Goal: Complete application form: Complete application form

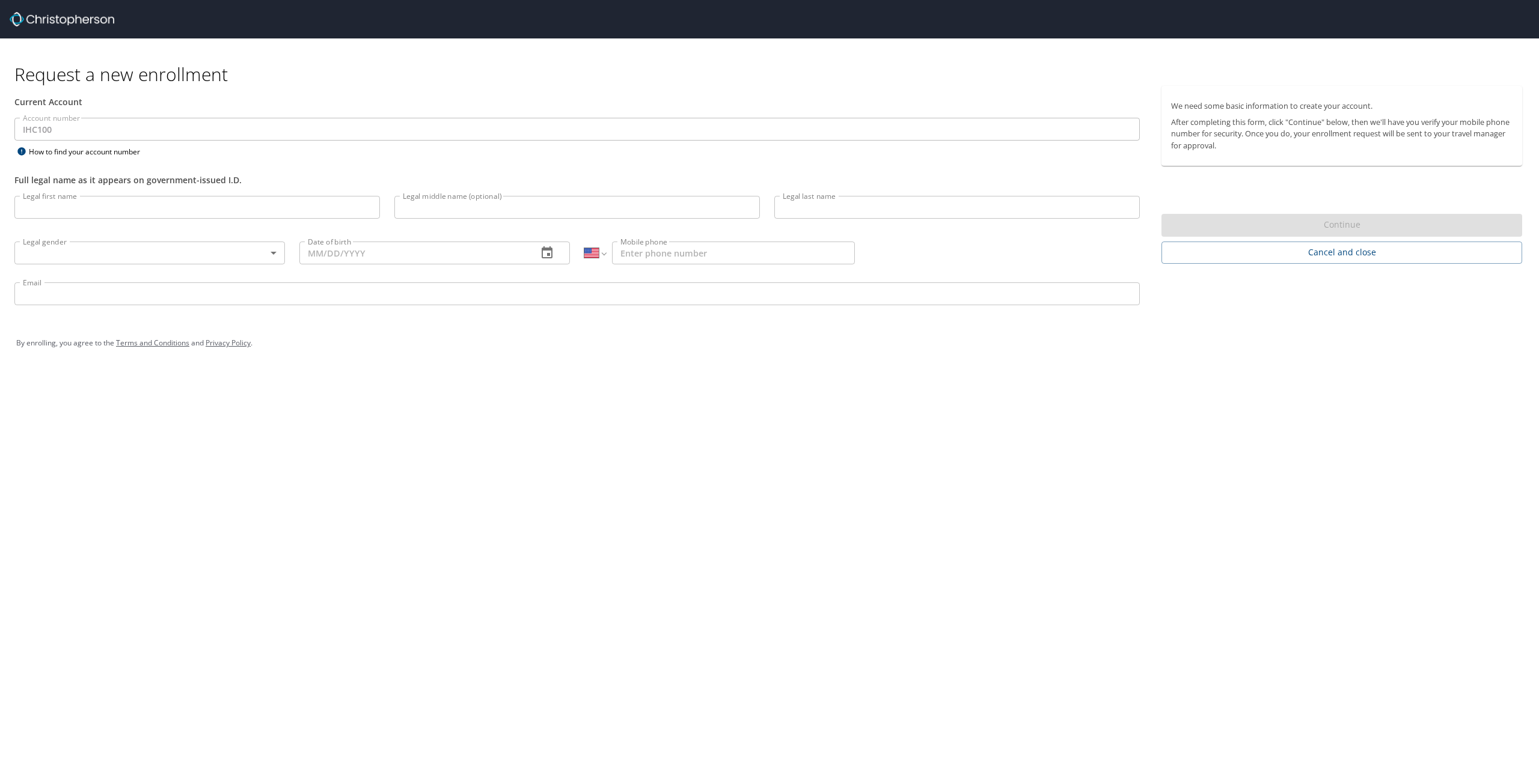
select select "US"
click at [104, 212] on input "Legal first name" at bounding box center [197, 208] width 366 height 23
type input "David"
type input "Joshua"
type input "Salcido"
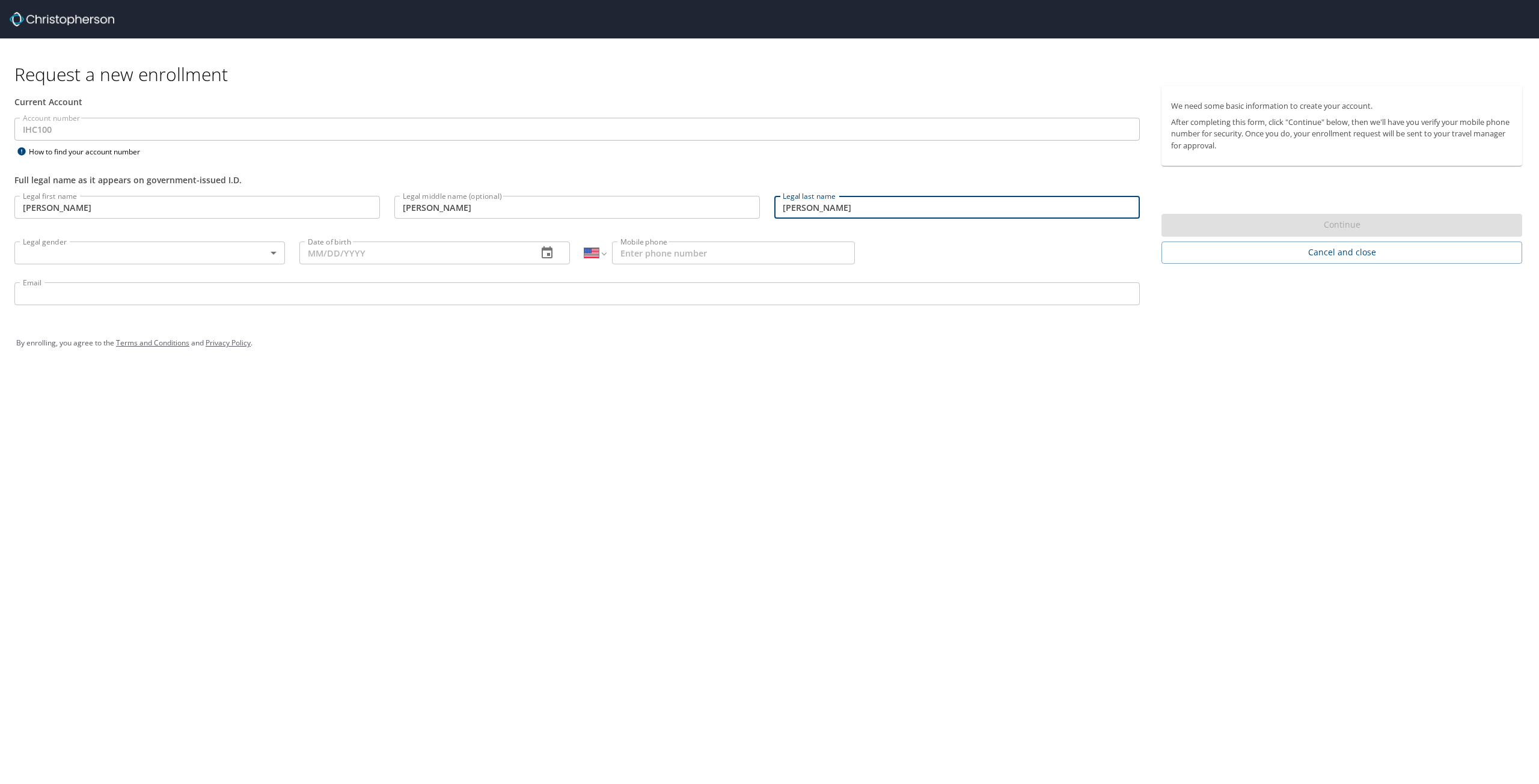
click at [109, 249] on body "Request a new enrollment Current Account Account number IHC100 Account number H…" at bounding box center [770, 392] width 1539 height 784
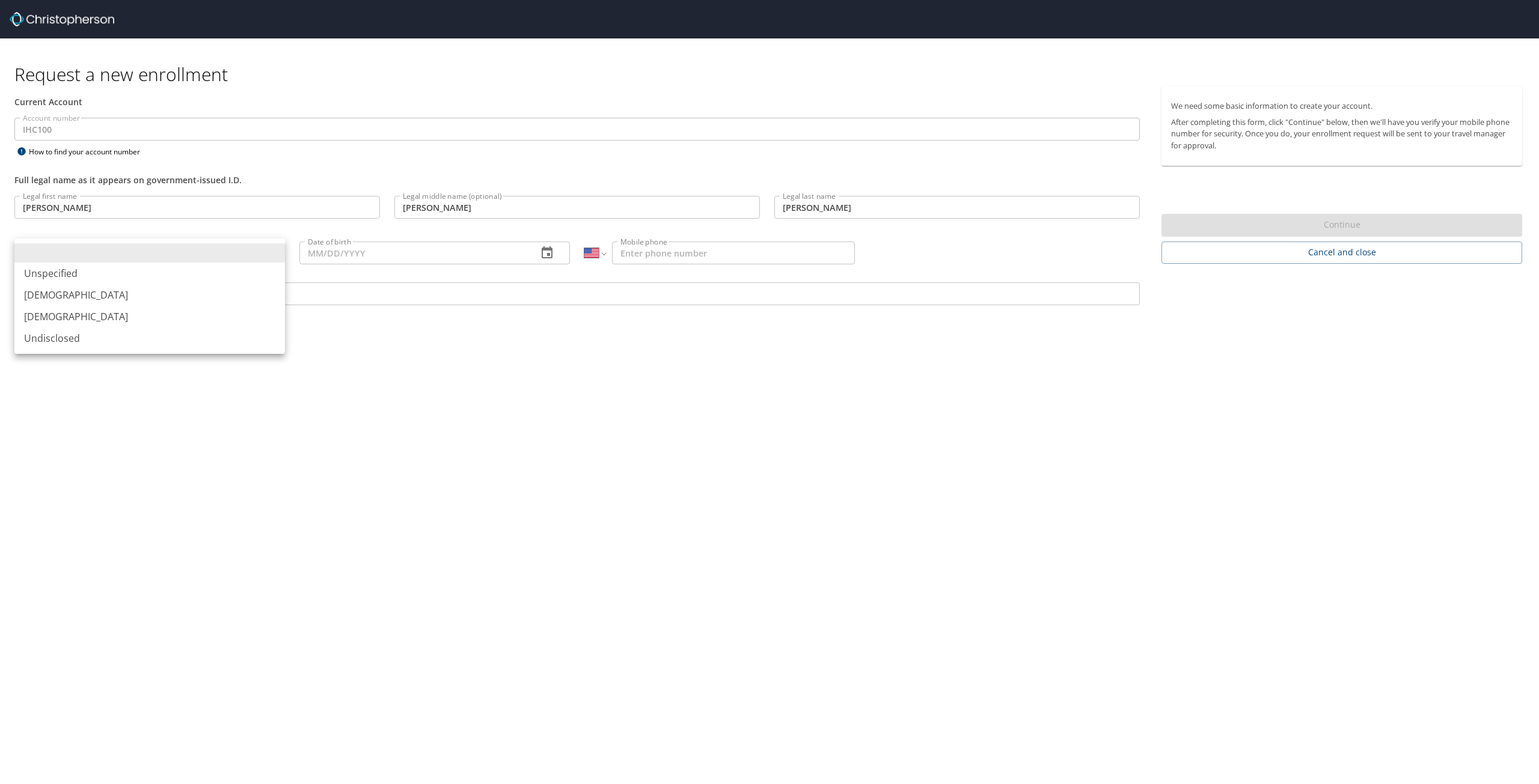
click at [67, 294] on li "Male" at bounding box center [150, 295] width 271 height 22
type input "Male"
click at [338, 255] on input "Date of birth" at bounding box center [414, 253] width 229 height 23
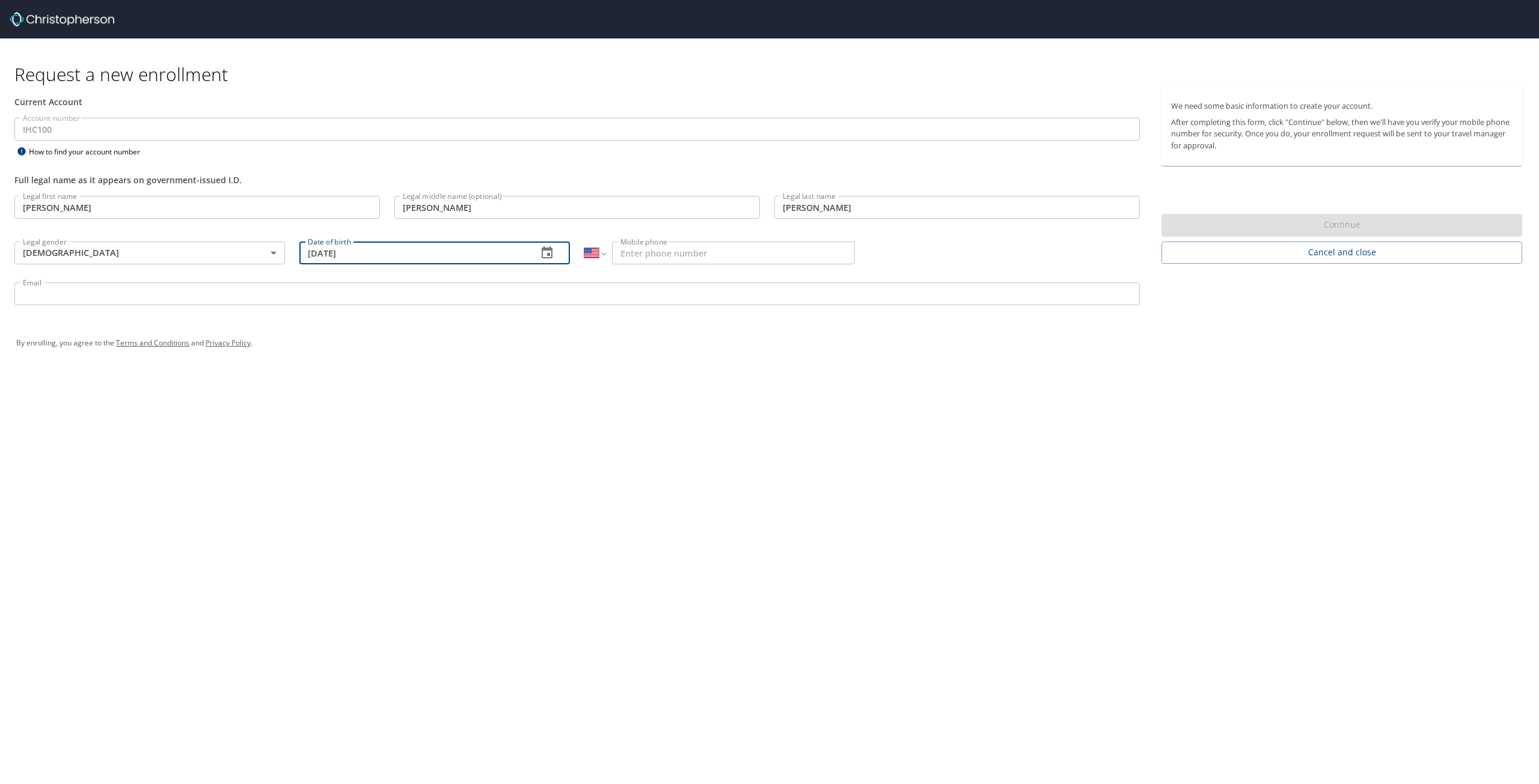
type input "03/18/1982"
click at [628, 259] on input "Mobile phone" at bounding box center [733, 253] width 242 height 23
type input "(385) 244-6659"
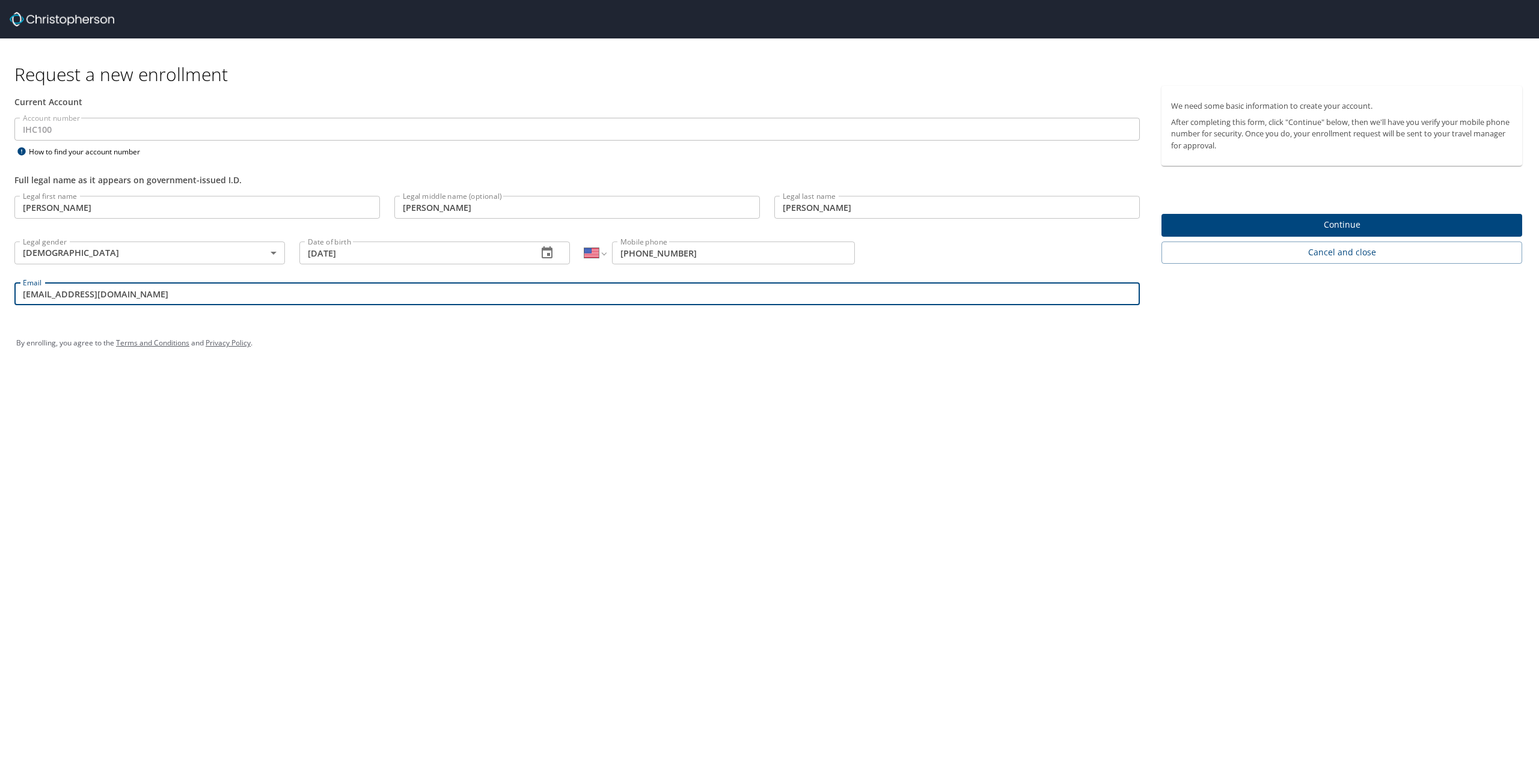
drag, startPoint x: 131, startPoint y: 298, endPoint x: 0, endPoint y: 299, distance: 131.0
click at [0, 299] on div "Current Account Account number IHC100 Account number How to find your account n…" at bounding box center [577, 201] width 1154 height 230
type input "david.salcido@imail.org"
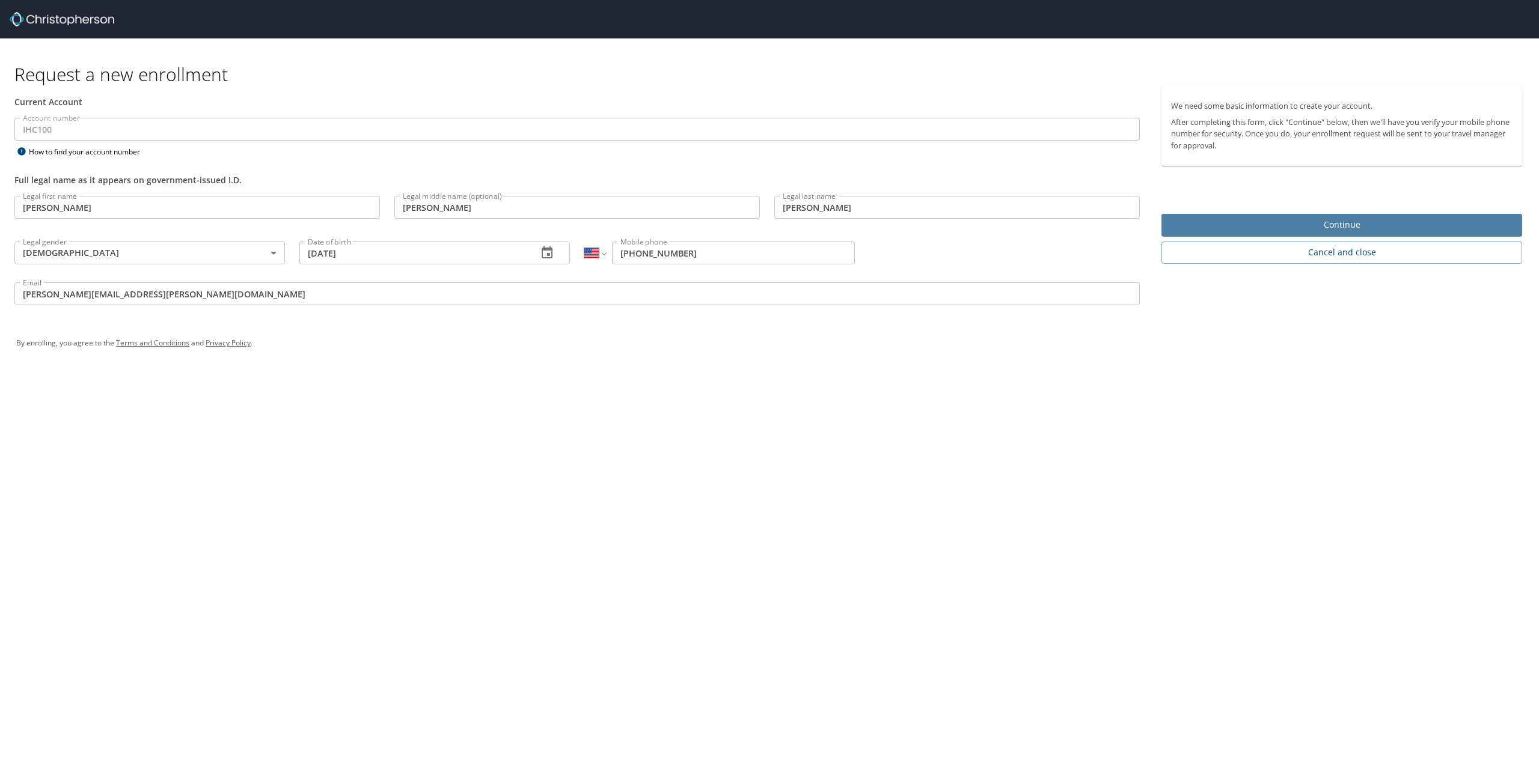
click at [1346, 221] on span "Continue" at bounding box center [1341, 225] width 341 height 15
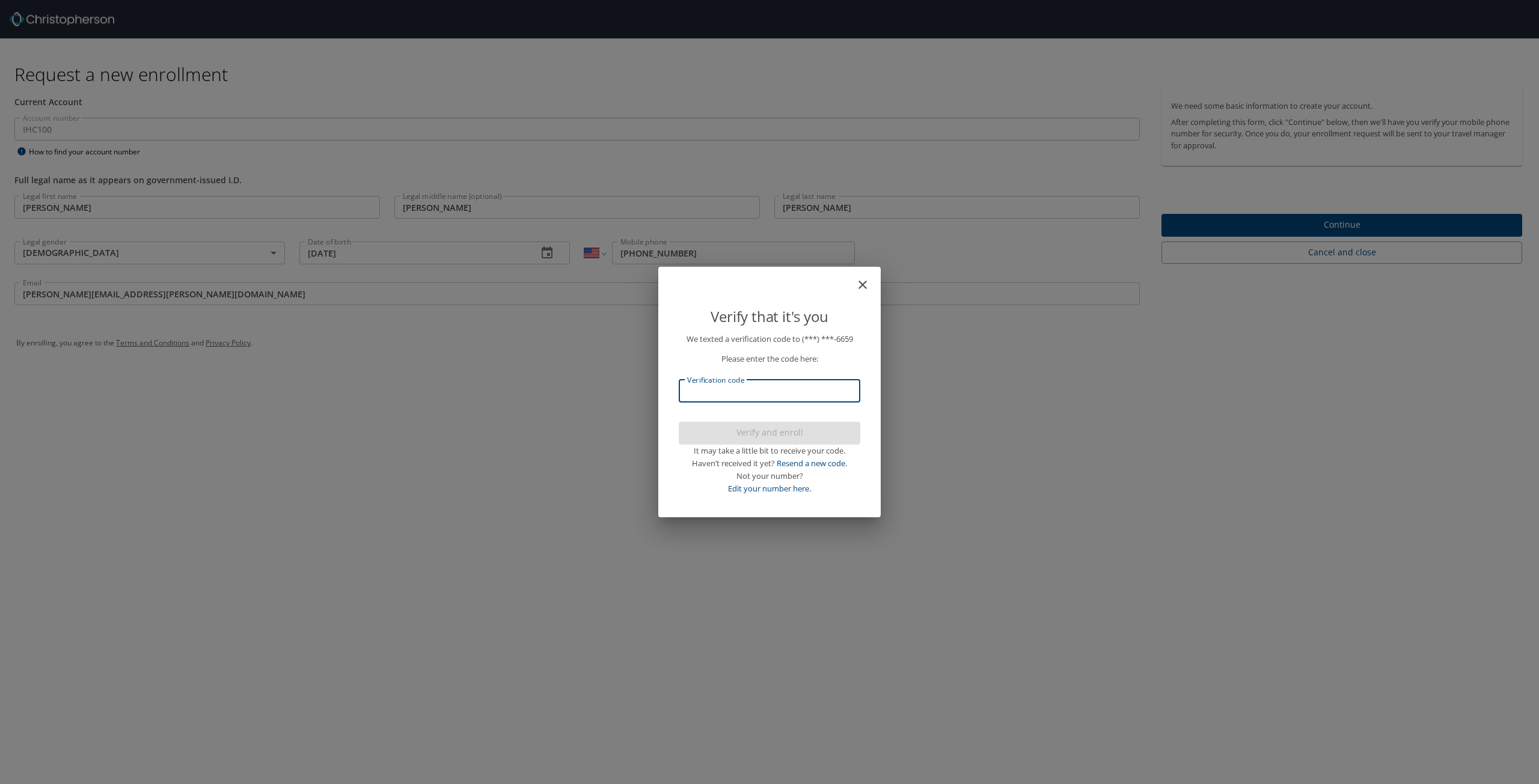
click at [785, 390] on input "Verification code" at bounding box center [770, 392] width 182 height 23
type input "797654"
click at [794, 437] on span "Verify and enroll" at bounding box center [770, 433] width 162 height 15
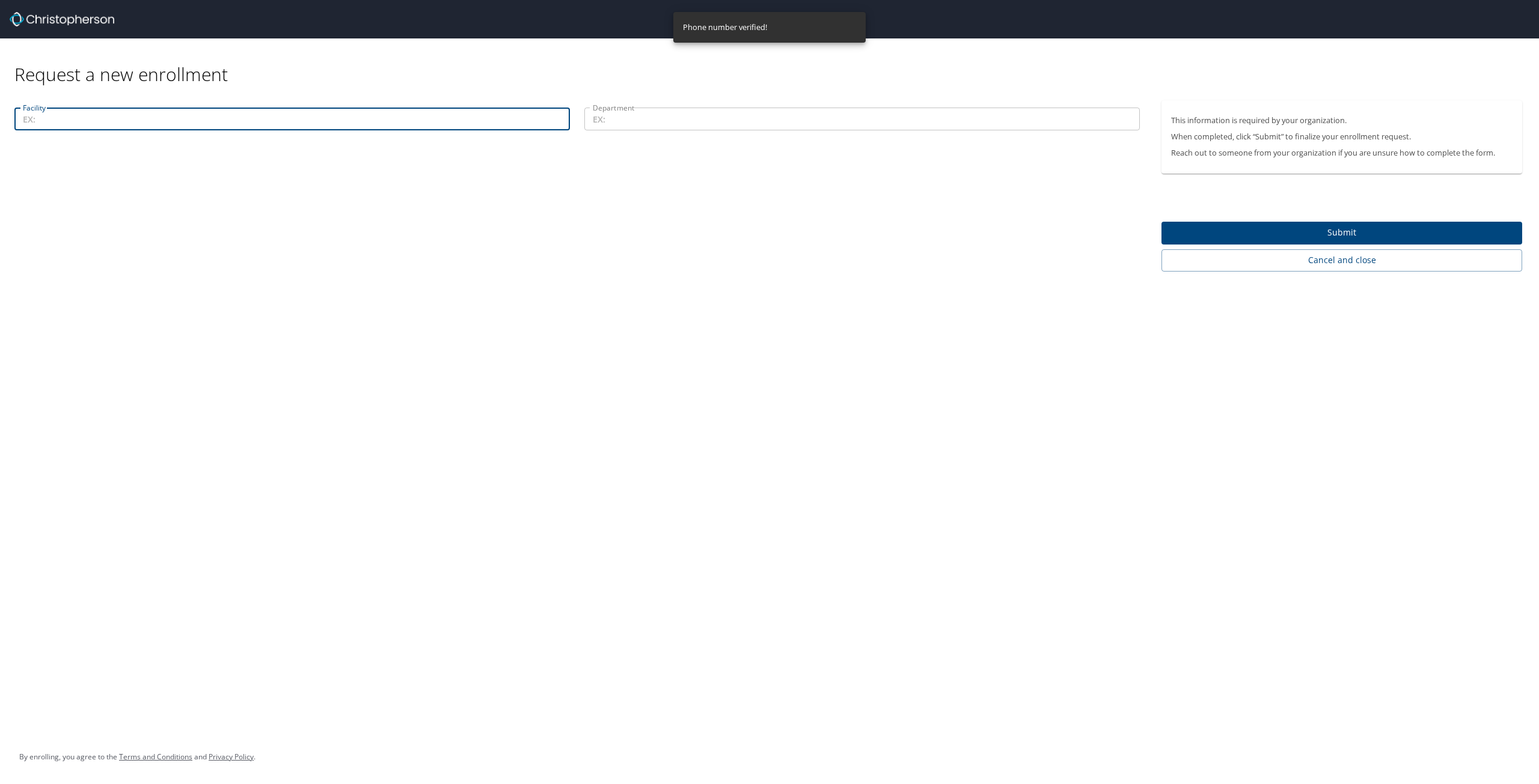
click at [94, 119] on input "Facility" at bounding box center [292, 119] width 555 height 23
type input "Budge Clinic Logan Regional Hospital"
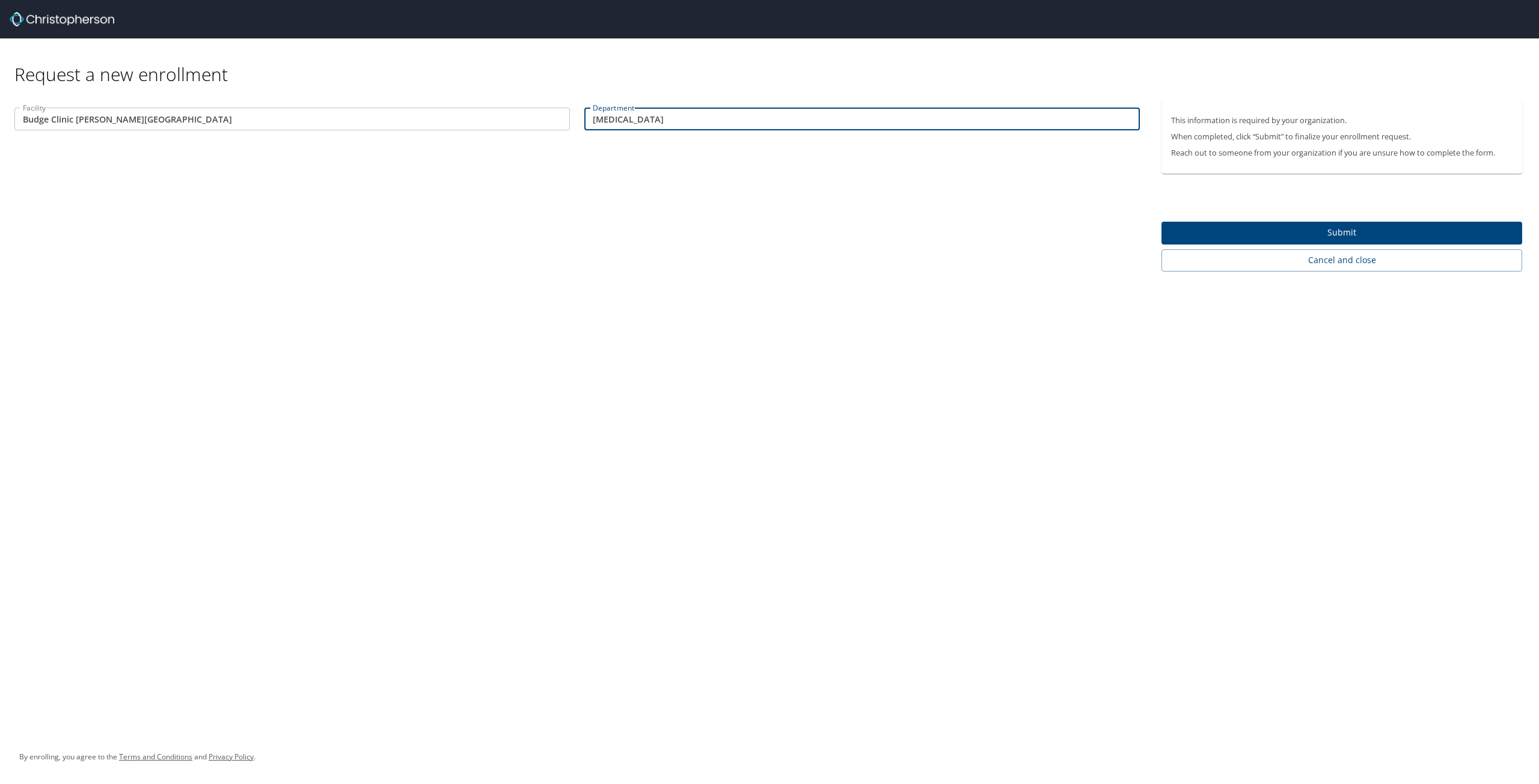
type input "General Surgery"
click at [1278, 231] on span "Submit" at bounding box center [1341, 233] width 341 height 15
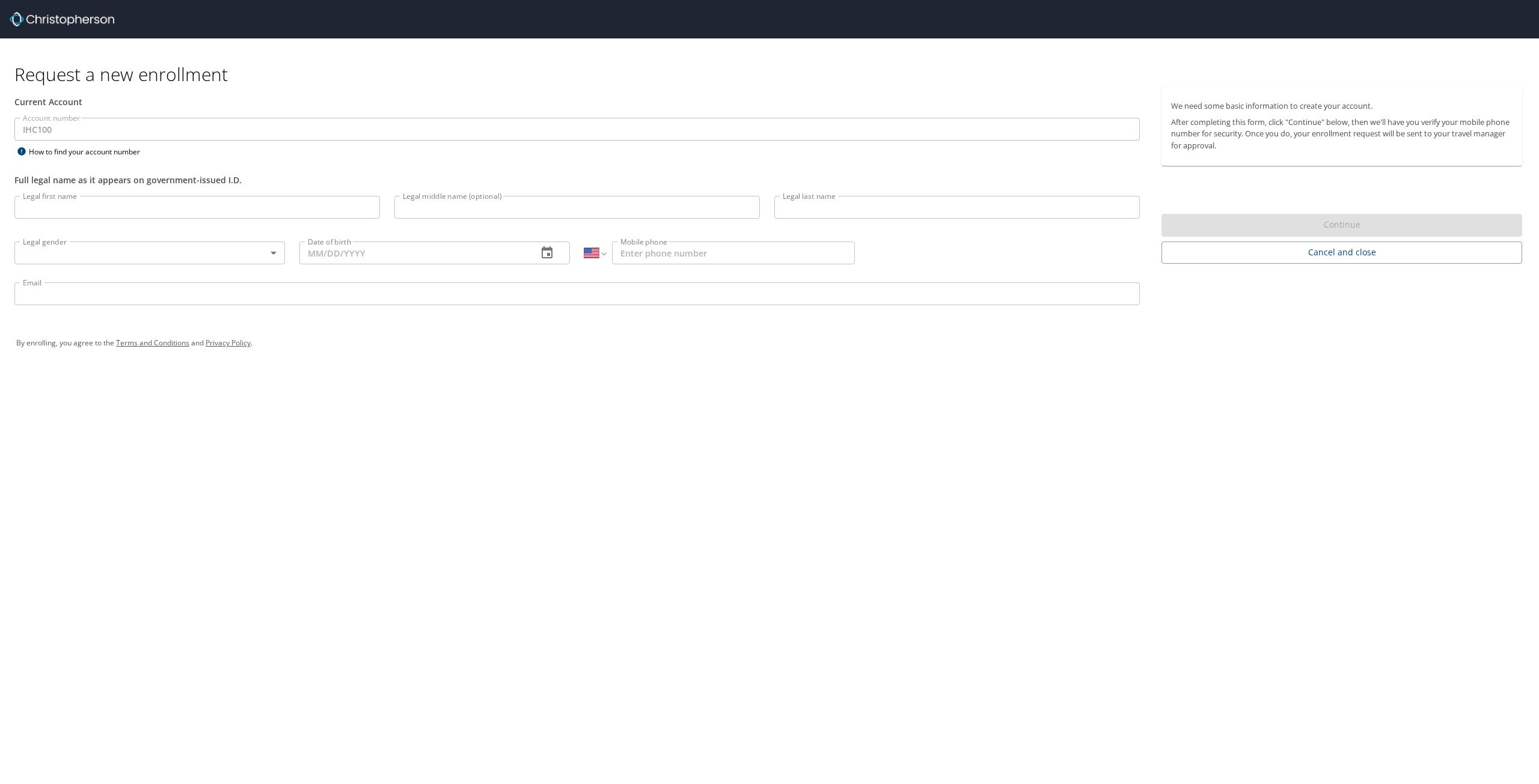
select select "US"
click at [1287, 249] on span "Cancel and close" at bounding box center [1341, 252] width 341 height 15
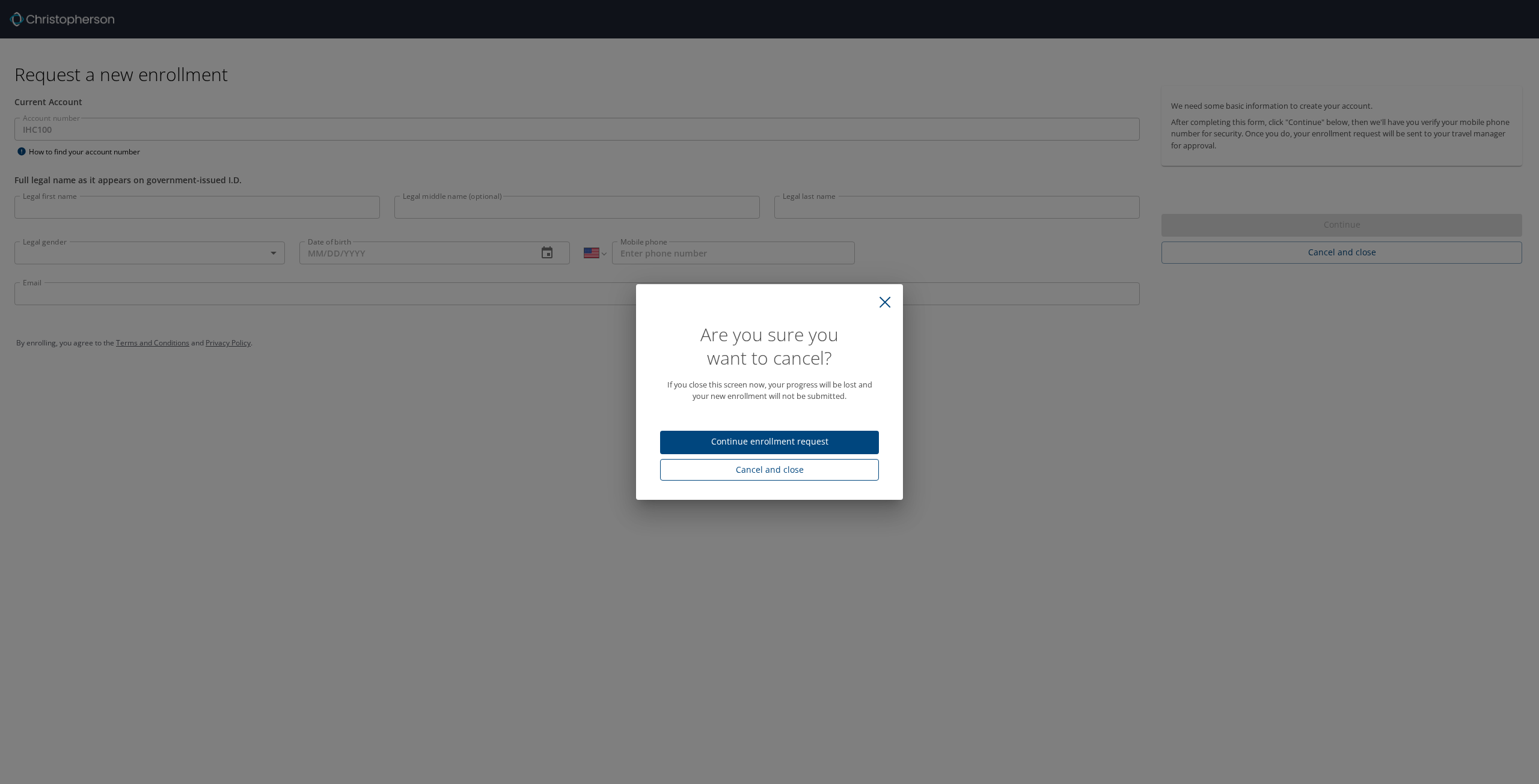
click at [773, 472] on span "Cancel and close" at bounding box center [770, 470] width 199 height 15
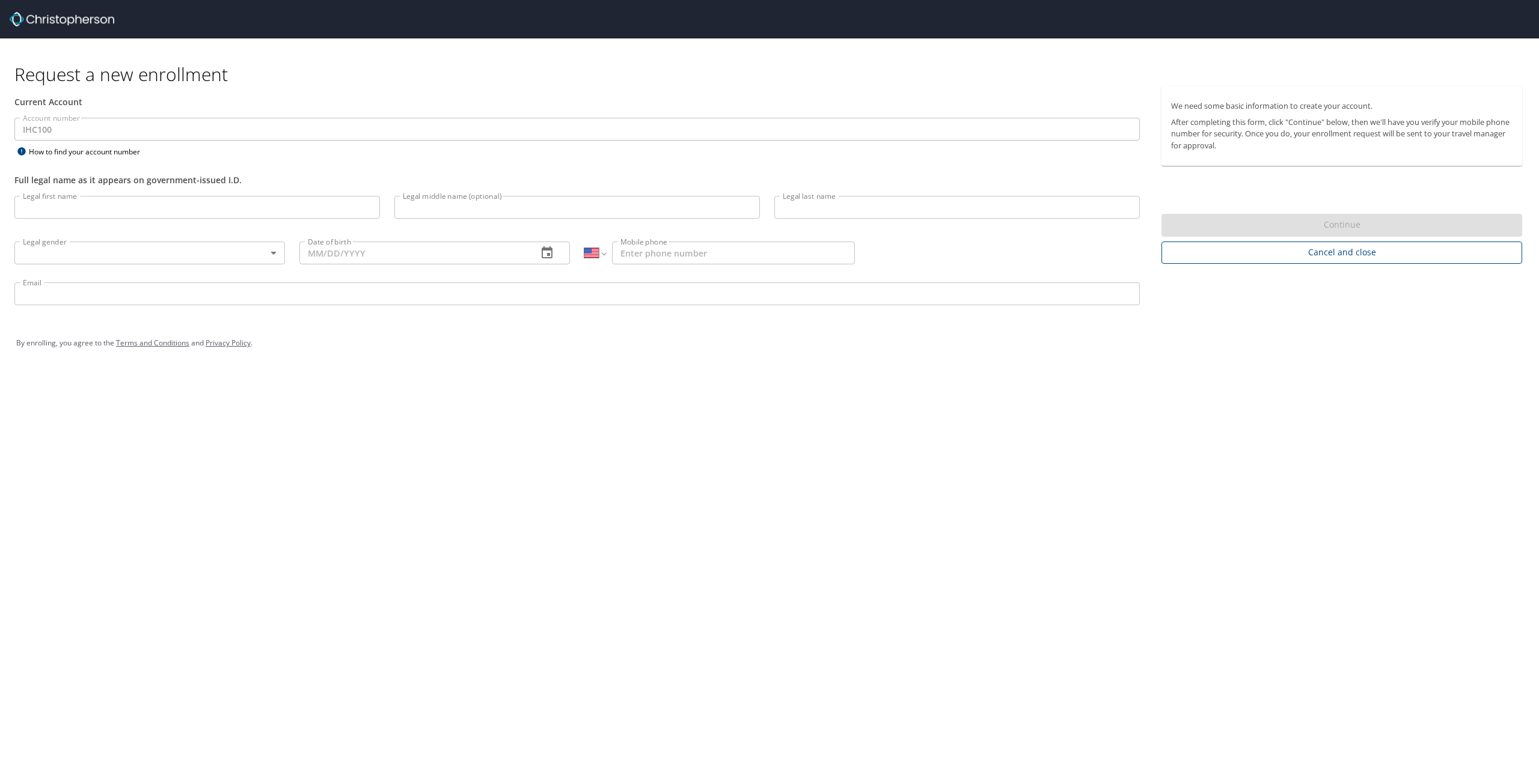
click at [1284, 253] on span "Cancel and close" at bounding box center [1341, 252] width 341 height 15
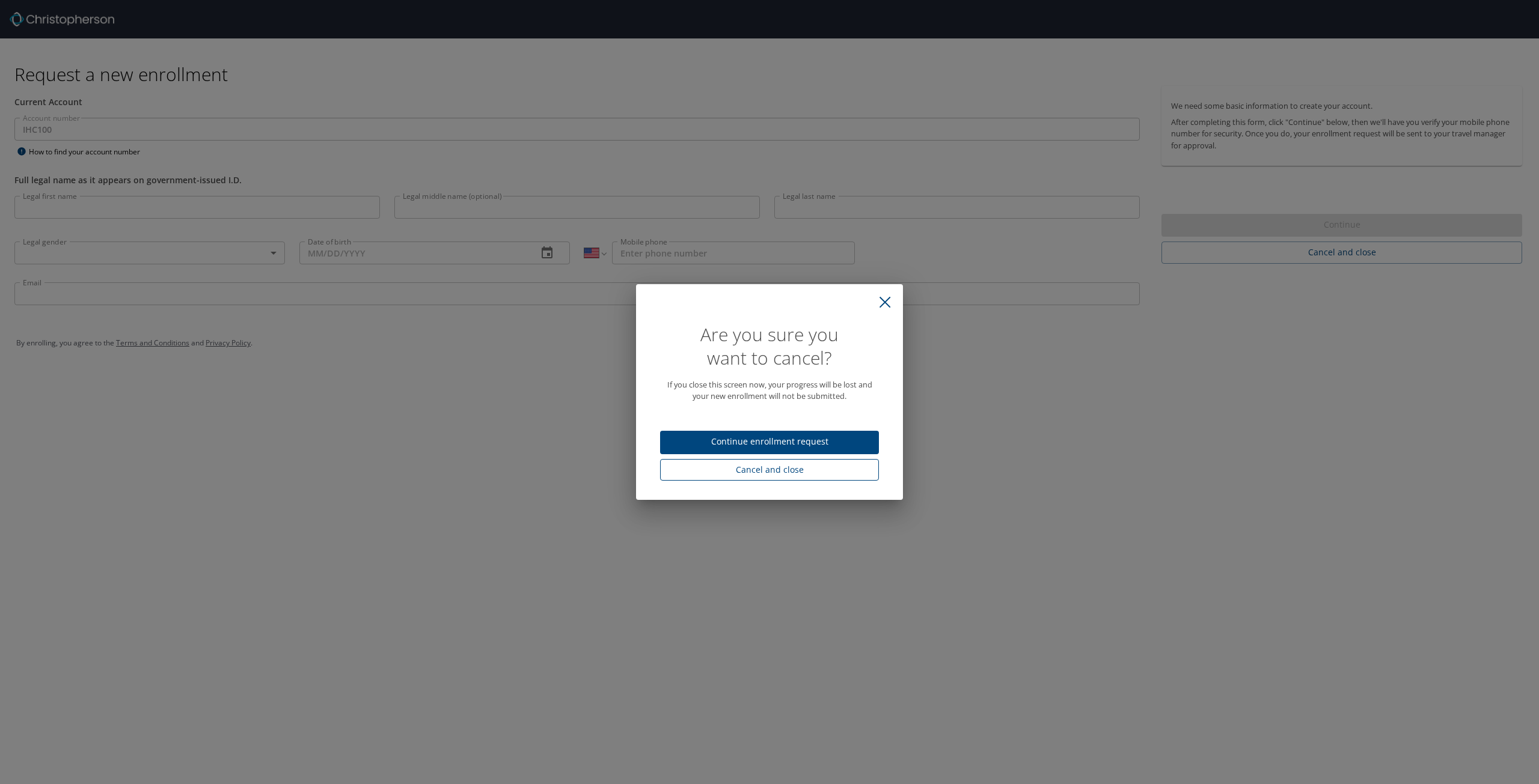
click at [800, 475] on span "Cancel and close" at bounding box center [770, 470] width 199 height 15
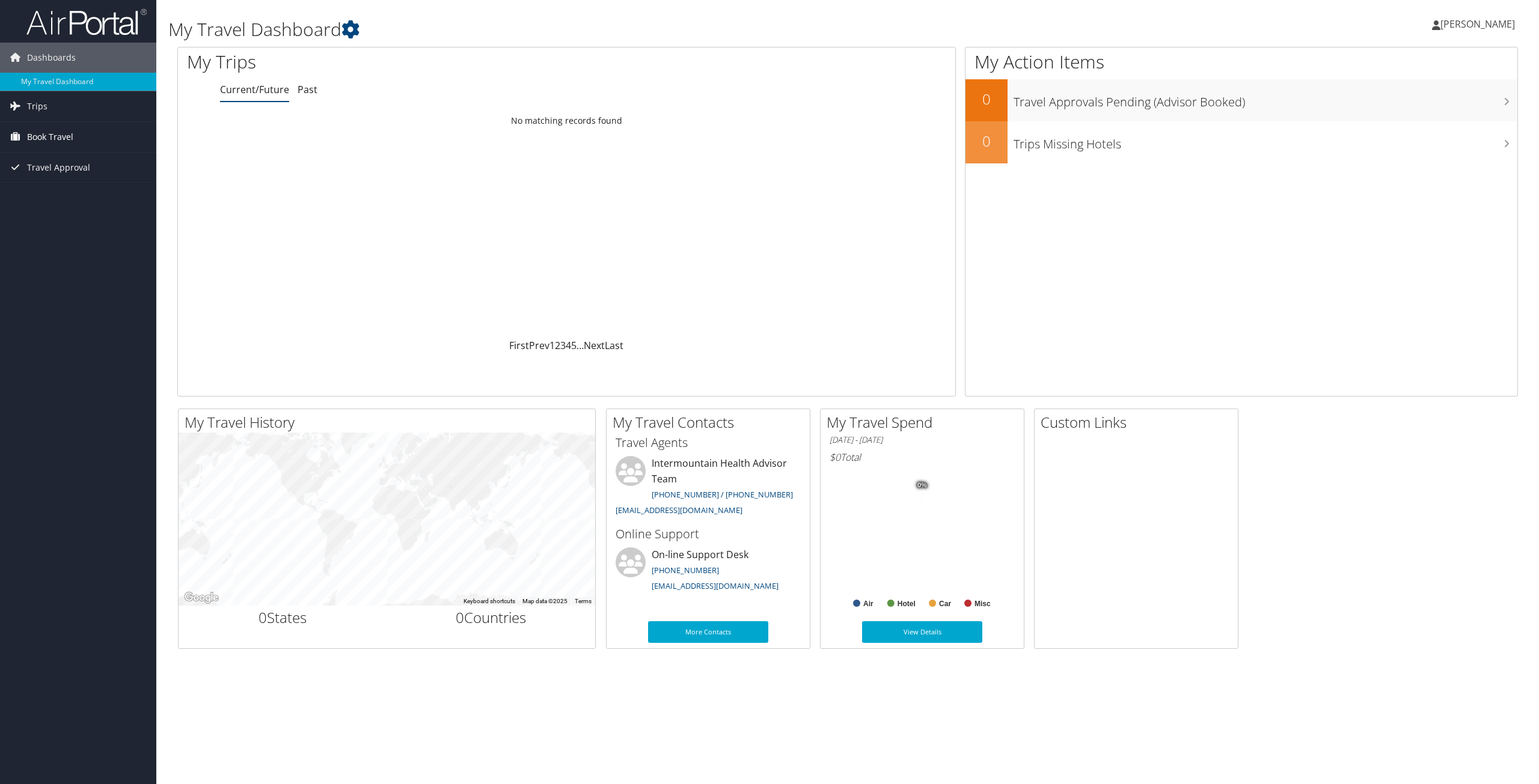
click at [40, 139] on span "Book Travel" at bounding box center [49, 136] width 46 height 30
click at [42, 108] on span "Trips" at bounding box center [36, 106] width 20 height 30
click at [50, 126] on link "Current/Future Trips" at bounding box center [78, 131] width 156 height 18
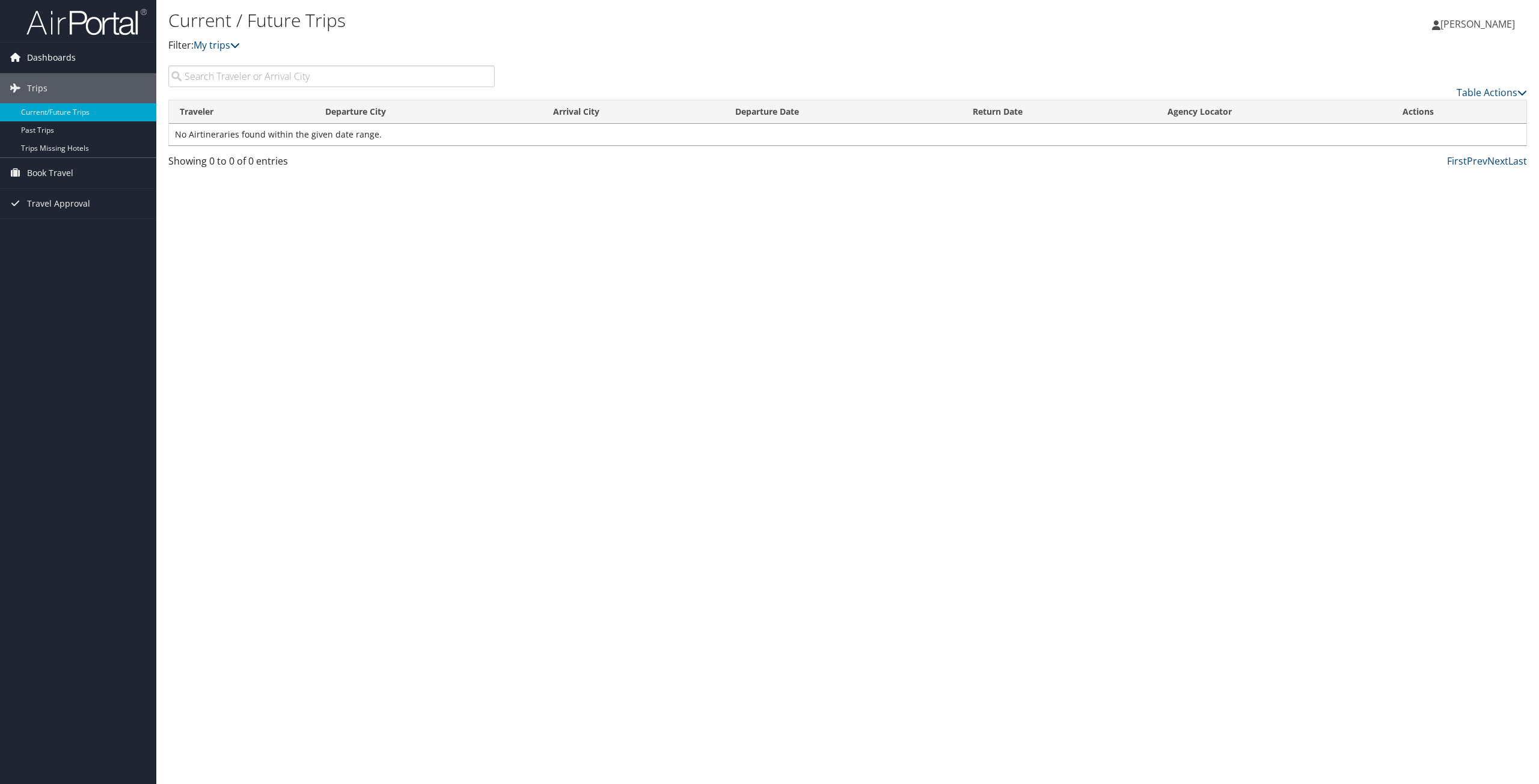
click at [52, 54] on span "Dashboards" at bounding box center [51, 58] width 49 height 30
click at [54, 79] on link "My Travel Dashboard" at bounding box center [78, 82] width 156 height 18
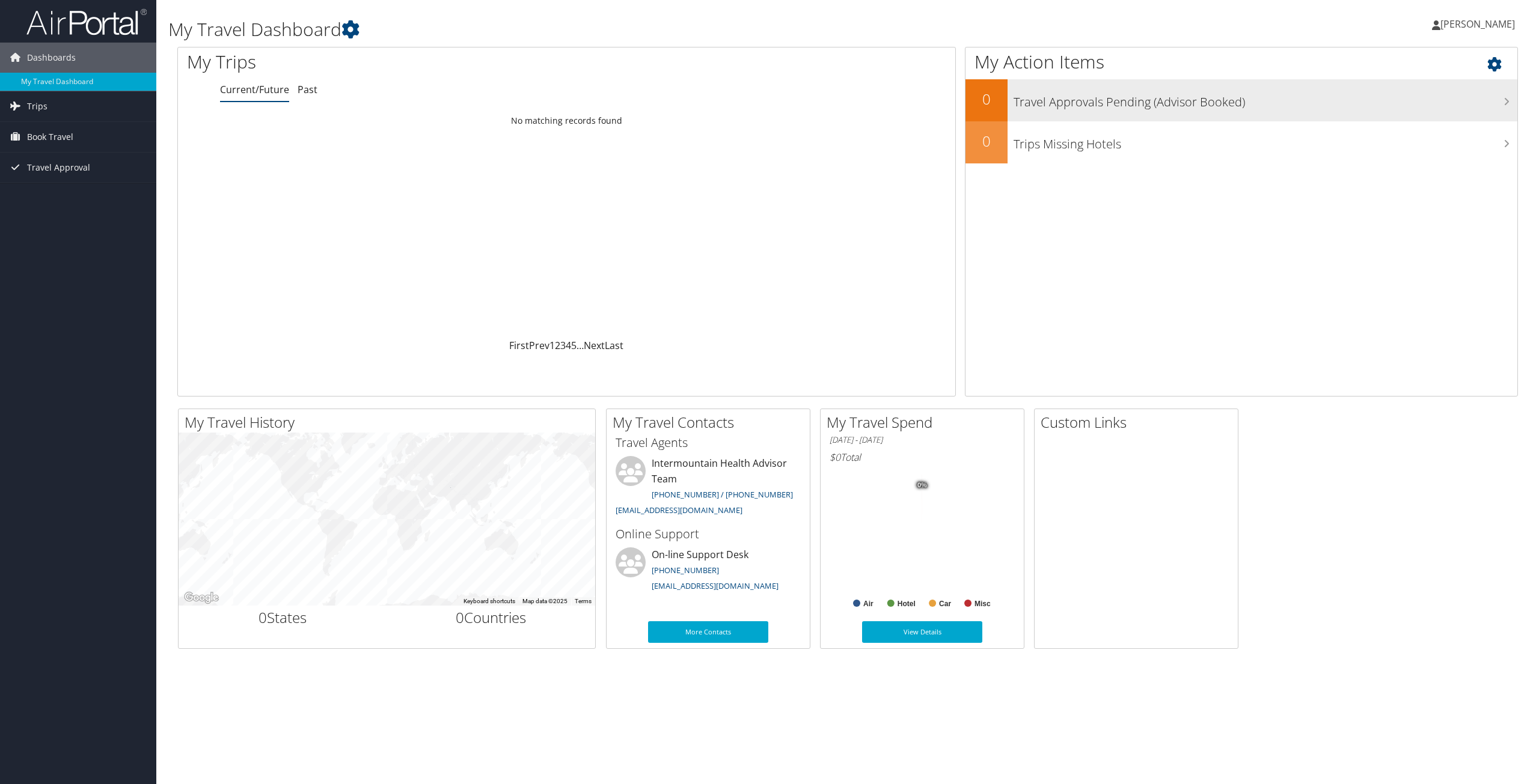
click at [1261, 113] on div "Travel Approvals Pending (Advisor Booked)" at bounding box center [1262, 101] width 510 height 42
click at [1498, 99] on h3 "Travel Approvals Pending (Advisor Booked)" at bounding box center [1265, 99] width 504 height 23
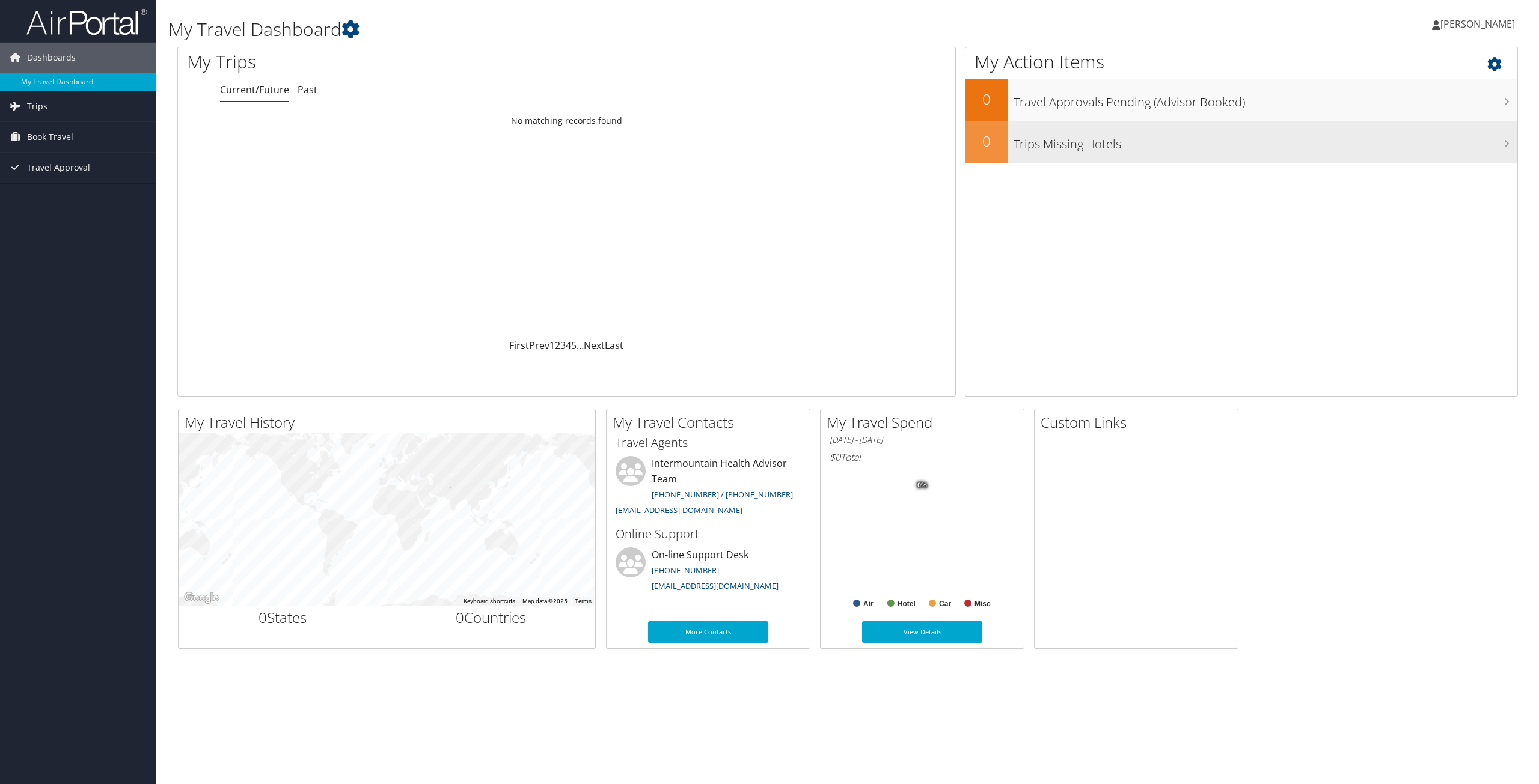
click at [1084, 154] on div "Trips Missing Hotels" at bounding box center [1262, 143] width 510 height 42
